Goal: Task Accomplishment & Management: Manage account settings

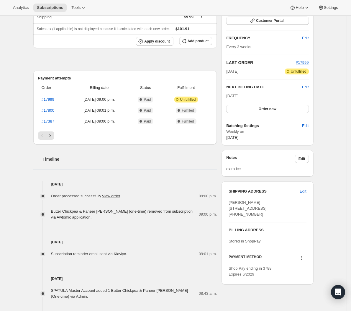
scroll to position [33, 0]
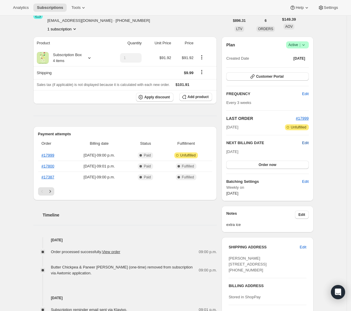
click at [215, 141] on span "Edit" at bounding box center [305, 143] width 6 height 6
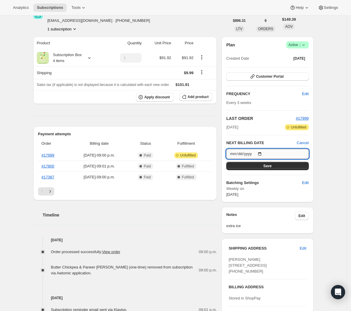
click at [215, 153] on input "[DATE]" at bounding box center [267, 154] width 82 height 10
type input "[DATE]"
click at [215, 166] on span "Save" at bounding box center [267, 165] width 8 height 5
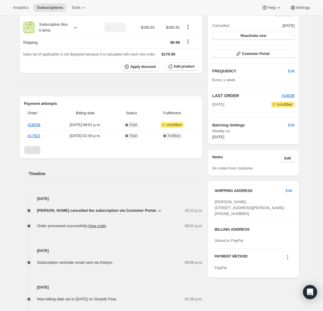
scroll to position [65, 0]
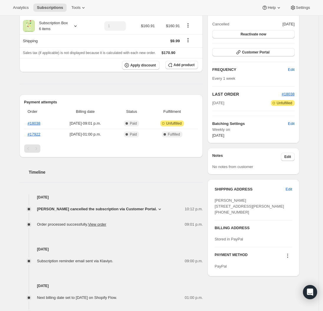
click at [163, 207] on icon at bounding box center [160, 209] width 6 height 6
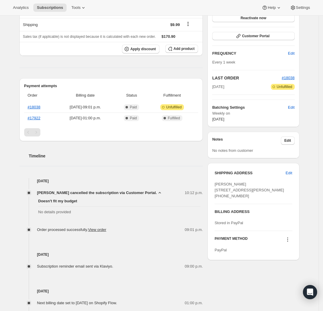
scroll to position [94, 0]
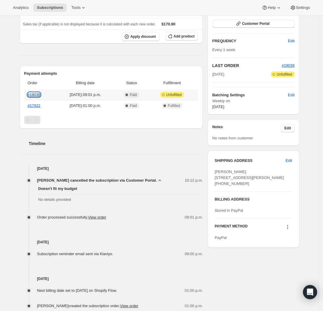
click at [37, 95] on link "#18038" at bounding box center [34, 94] width 13 height 4
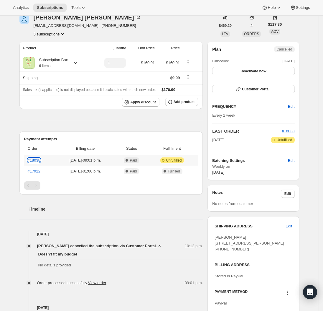
scroll to position [0, 0]
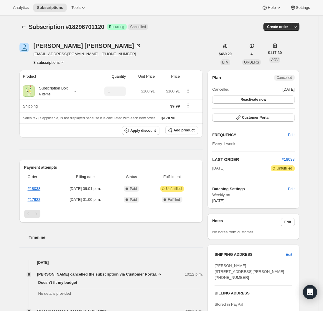
click at [65, 63] on icon "Product actions" at bounding box center [63, 62] width 6 height 6
click at [52, 83] on span "4354736320" at bounding box center [41, 83] width 21 height 4
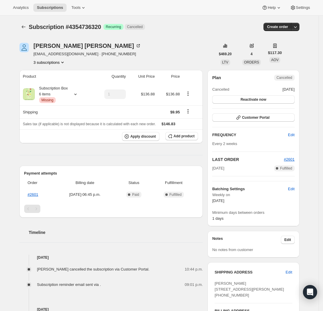
click at [66, 62] on icon "Product actions" at bounding box center [63, 62] width 6 height 6
click at [60, 91] on span "4772659392" at bounding box center [50, 94] width 39 height 6
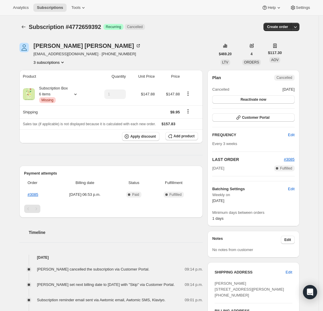
click at [66, 61] on icon "Product actions" at bounding box center [63, 62] width 6 height 6
click at [47, 74] on span "18296701120" at bounding box center [43, 73] width 24 height 4
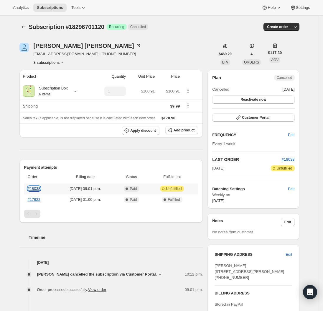
click at [34, 190] on link "#18038" at bounding box center [34, 188] width 13 height 4
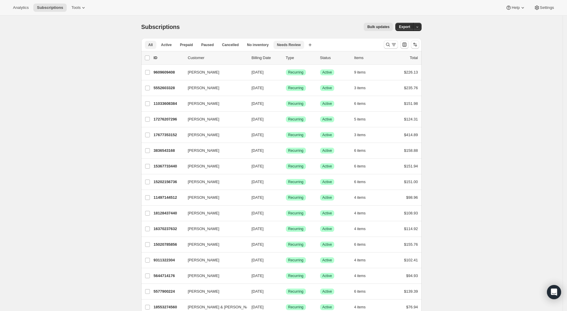
click at [291, 41] on button "Needs Review" at bounding box center [289, 45] width 31 height 8
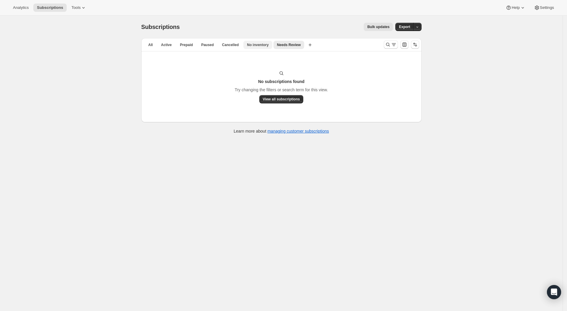
click at [262, 44] on span "No inventory" at bounding box center [258, 44] width 22 height 5
click at [155, 46] on button "All" at bounding box center [151, 45] width 12 height 8
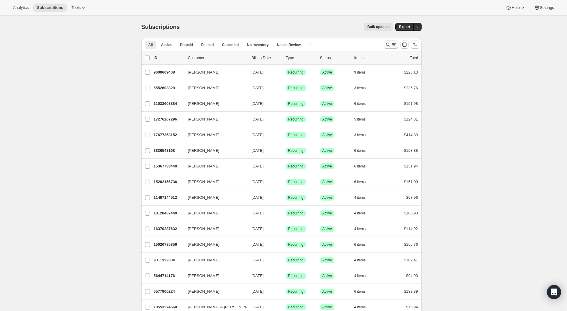
click at [389, 48] on button "Search and filter results" at bounding box center [391, 44] width 14 height 8
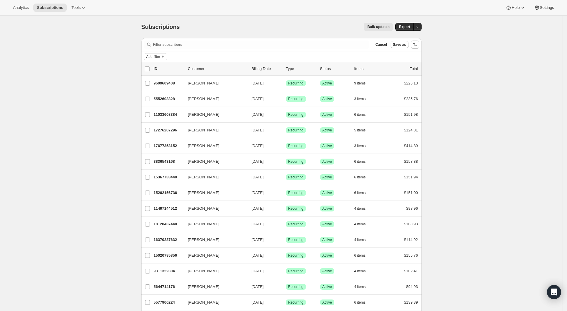
click at [160, 57] on span "Add filter" at bounding box center [153, 56] width 14 height 5
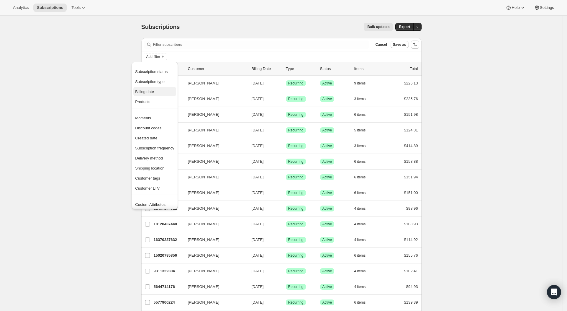
click at [153, 91] on span "Billing date" at bounding box center [144, 91] width 19 height 4
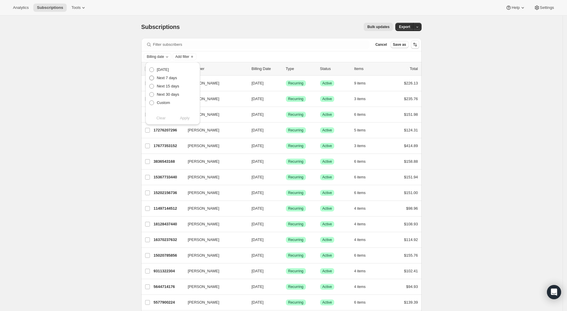
click at [173, 77] on span "Next 7 days" at bounding box center [167, 78] width 20 height 4
click at [150, 76] on input "Next 7 days" at bounding box center [149, 76] width 0 height 0
radio input "true"
click at [188, 120] on span "Apply" at bounding box center [185, 118] width 10 height 6
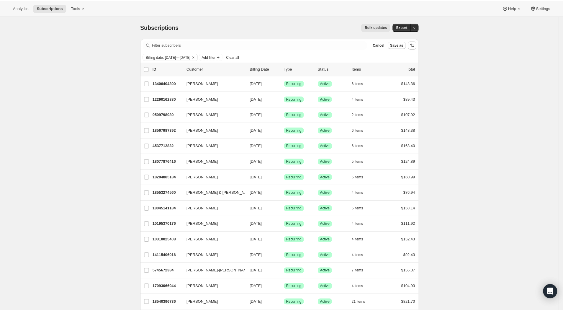
scroll to position [589, 0]
